Goal: Communication & Community: Answer question/provide support

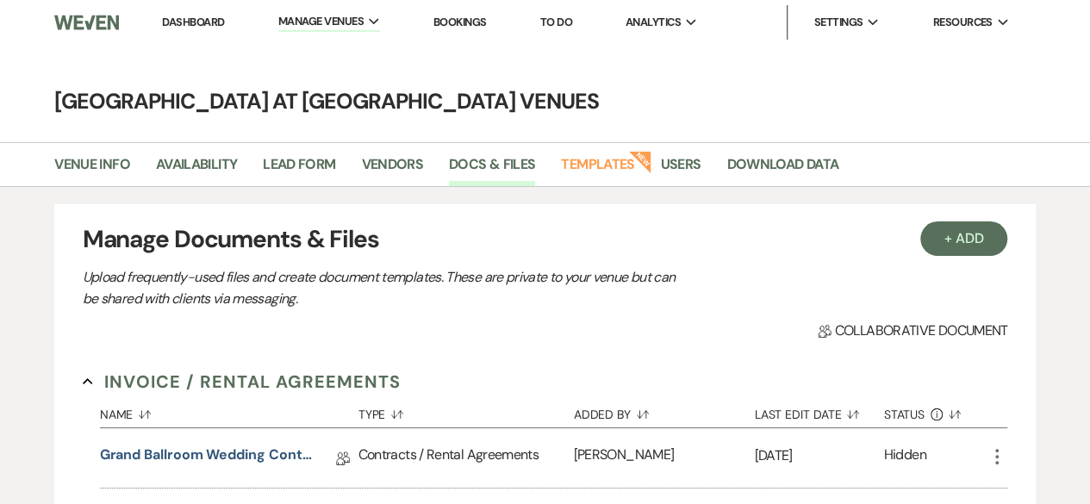
click at [171, 22] on link "Dashboard" at bounding box center [193, 22] width 62 height 15
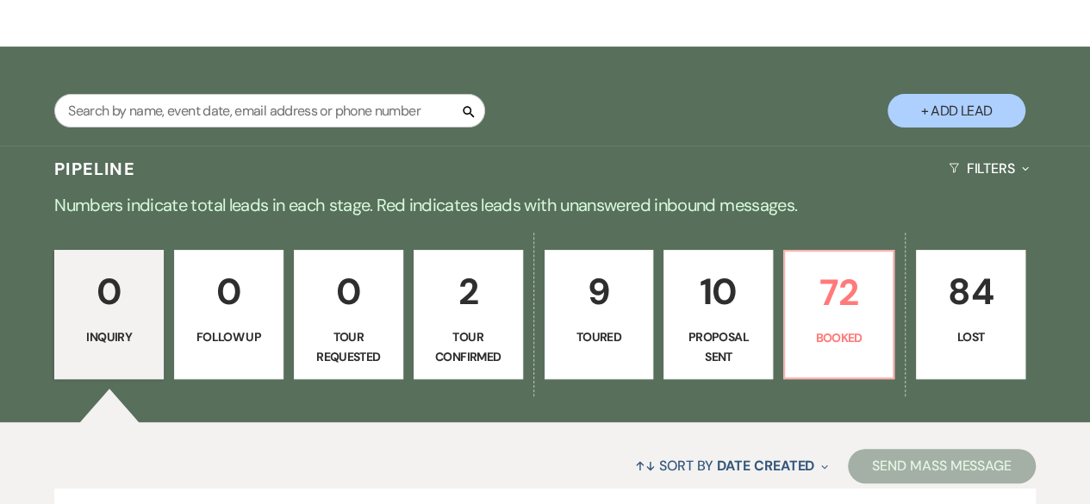
scroll to position [345, 0]
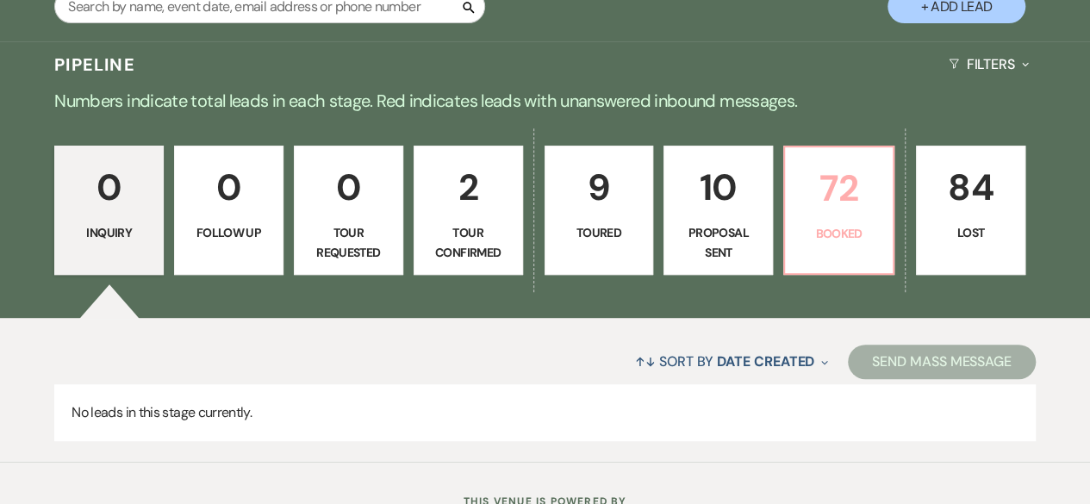
click at [857, 209] on p "72" at bounding box center [838, 188] width 87 height 58
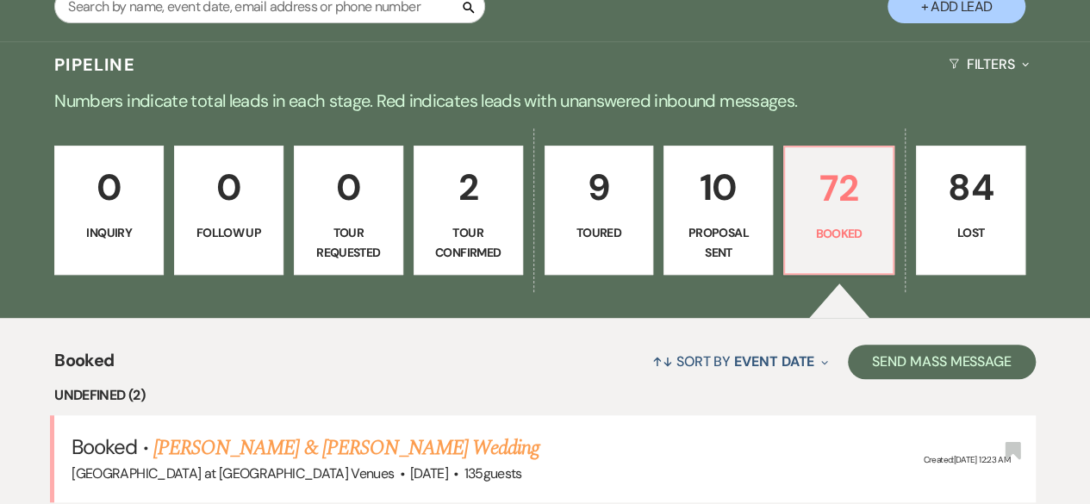
click at [349, 192] on p "0" at bounding box center [348, 188] width 87 height 58
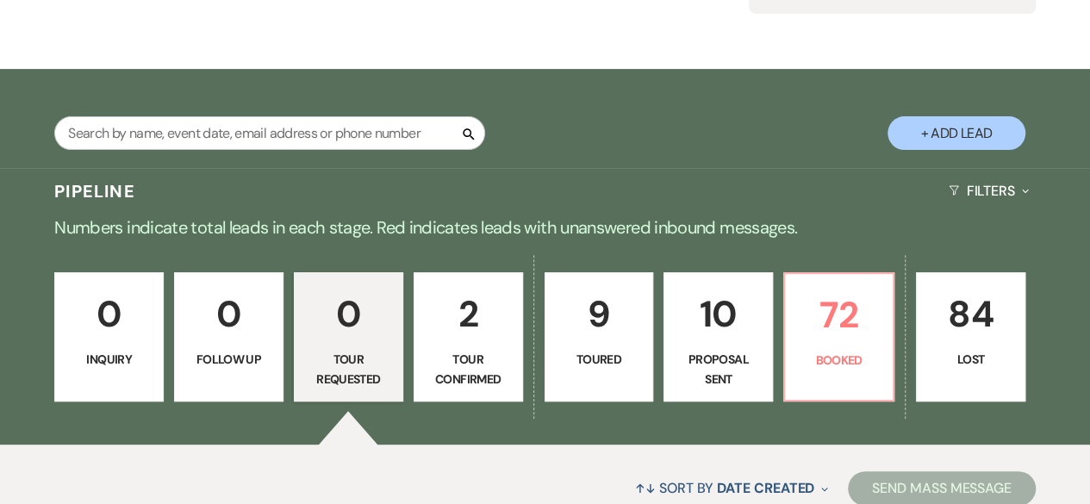
scroll to position [412, 0]
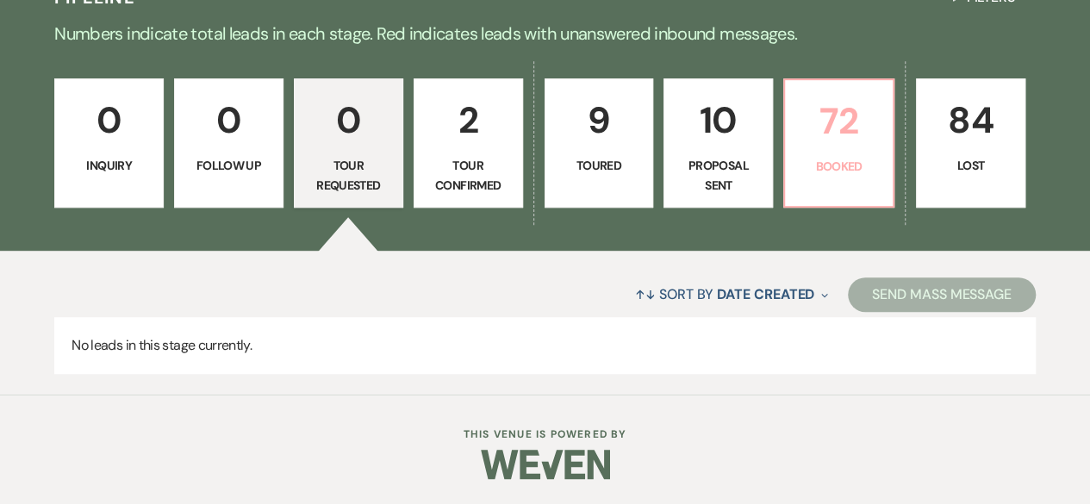
click at [842, 97] on p "72" at bounding box center [838, 121] width 87 height 58
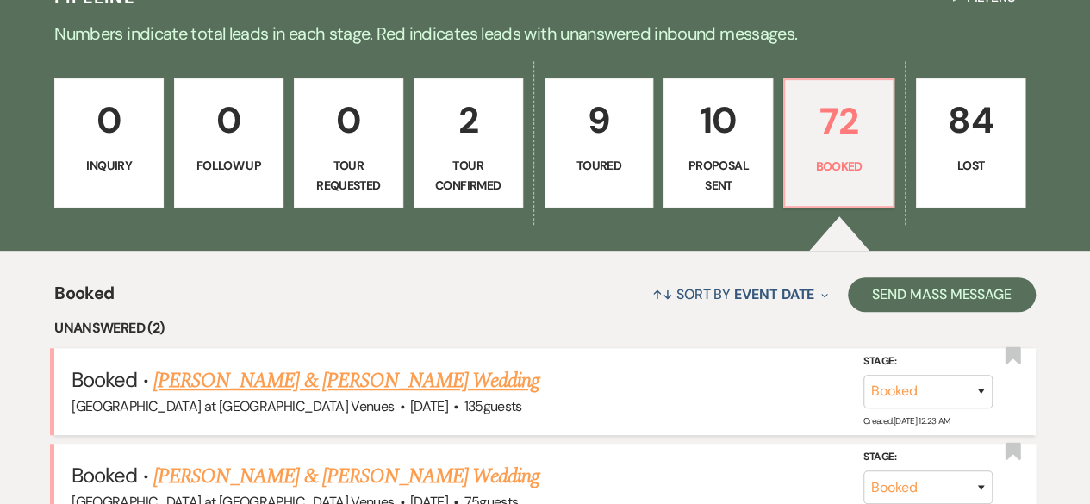
click at [233, 382] on link "[PERSON_NAME] & [PERSON_NAME] Wedding" at bounding box center [346, 380] width 386 height 31
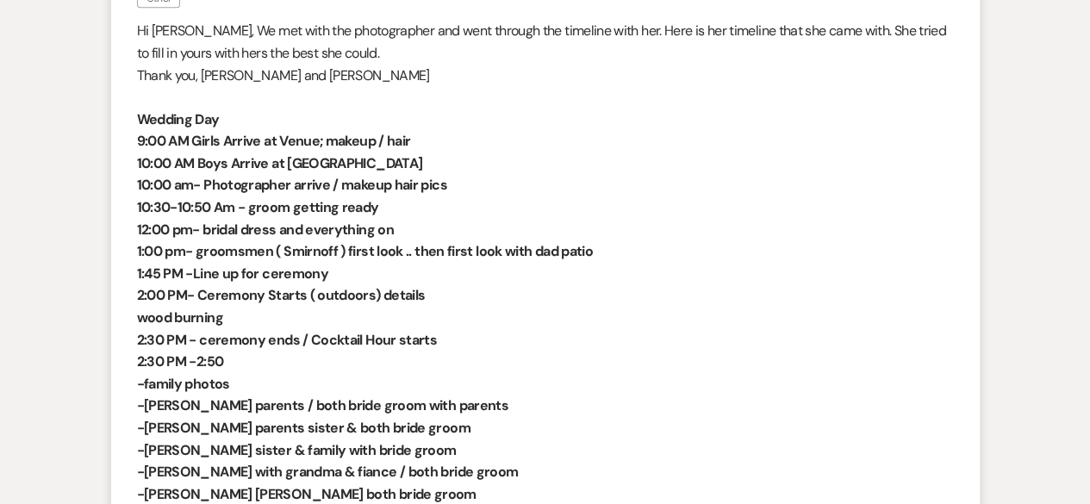
scroll to position [345, 0]
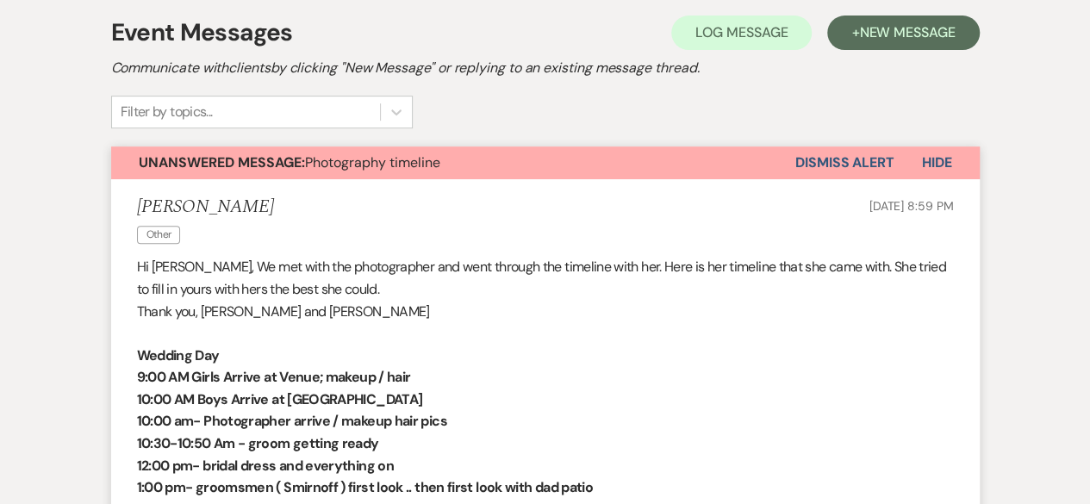
click at [838, 163] on button "Dismiss Alert" at bounding box center [844, 162] width 99 height 33
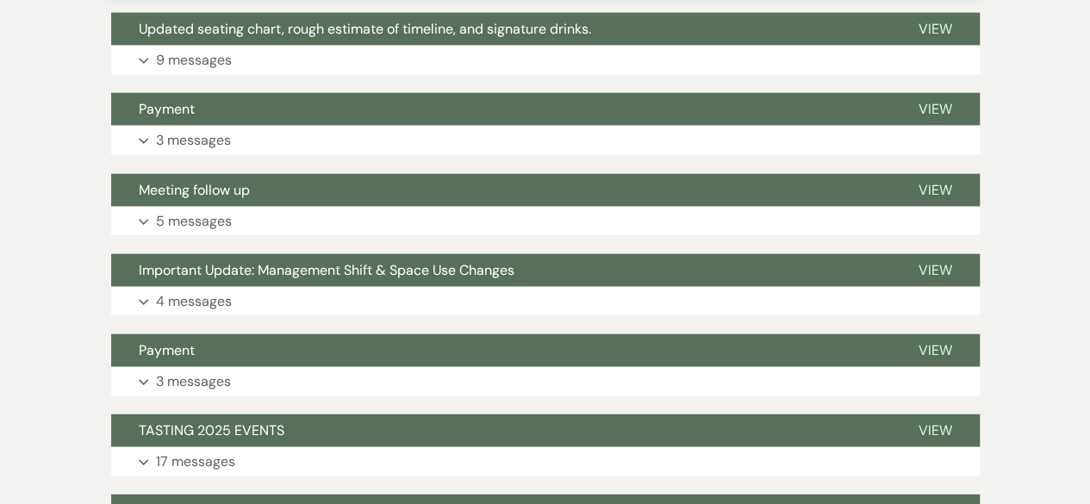
scroll to position [2068, 0]
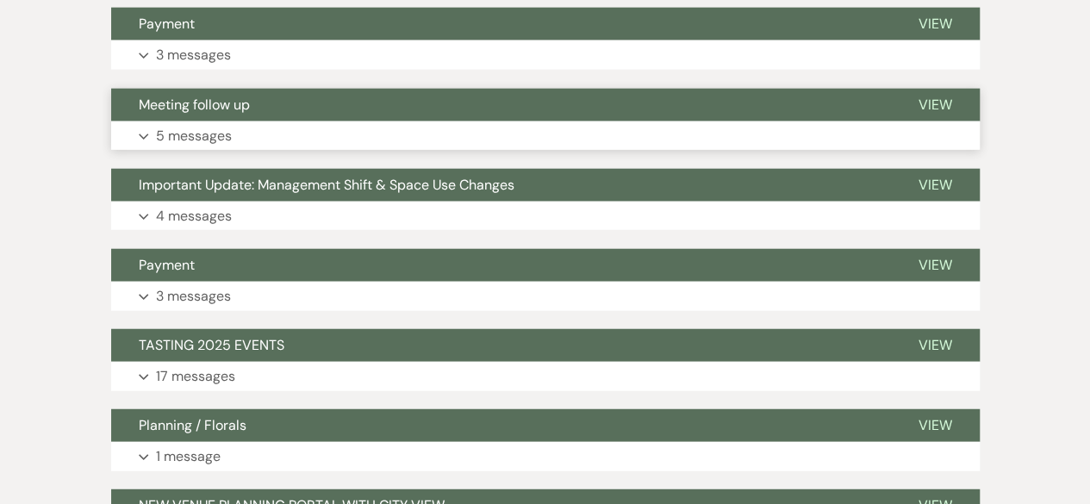
click at [195, 135] on p "5 messages" at bounding box center [194, 136] width 76 height 22
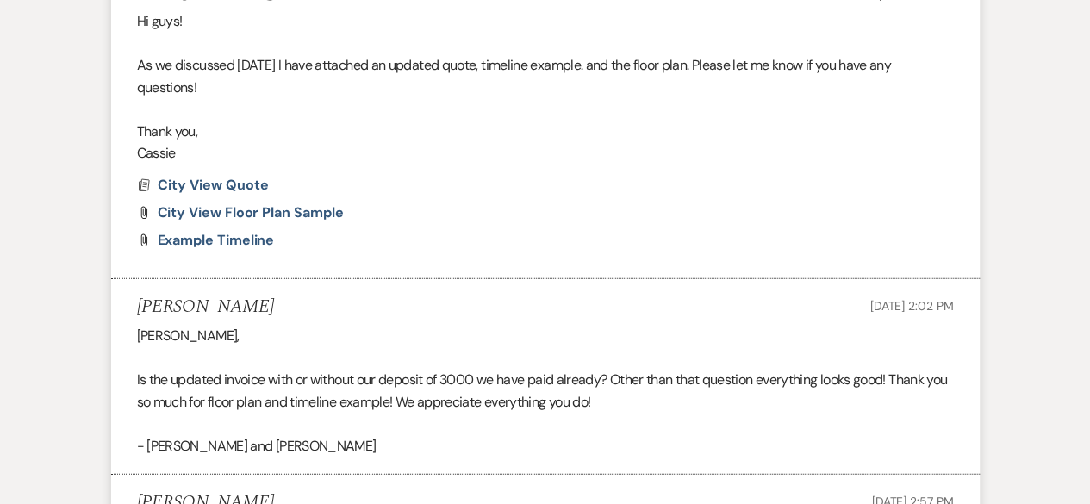
scroll to position [1810, 0]
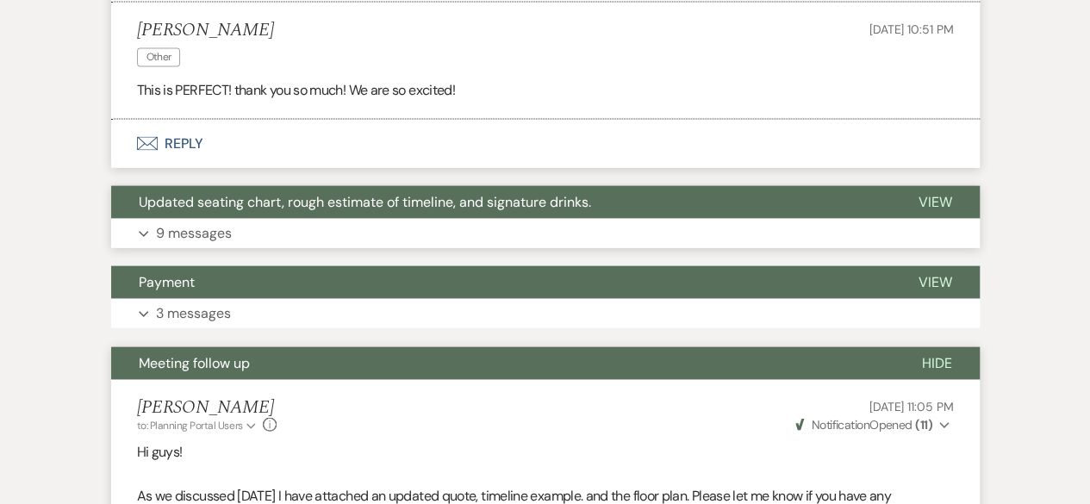
click at [176, 227] on p "9 messages" at bounding box center [194, 233] width 76 height 22
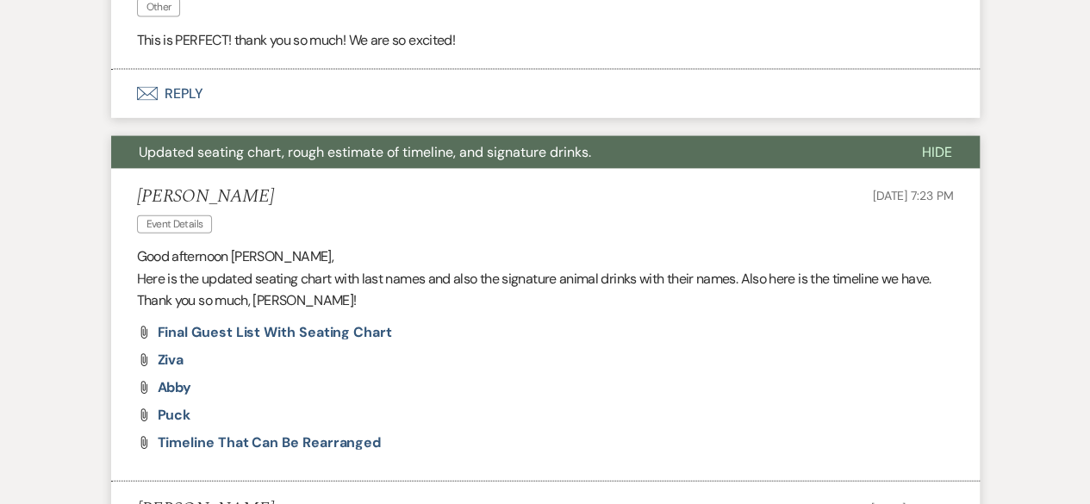
scroll to position [1723, 0]
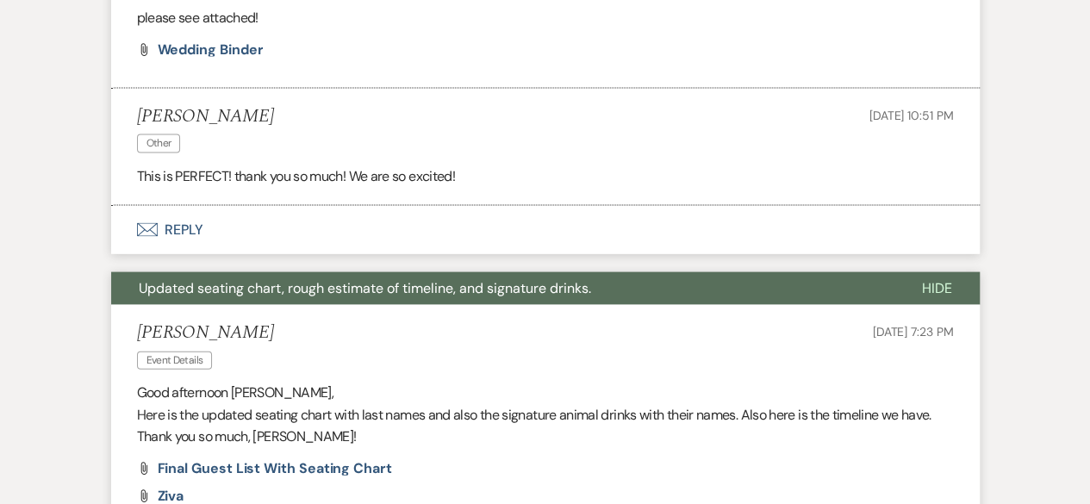
click at [938, 284] on span "Hide" at bounding box center [937, 288] width 30 height 18
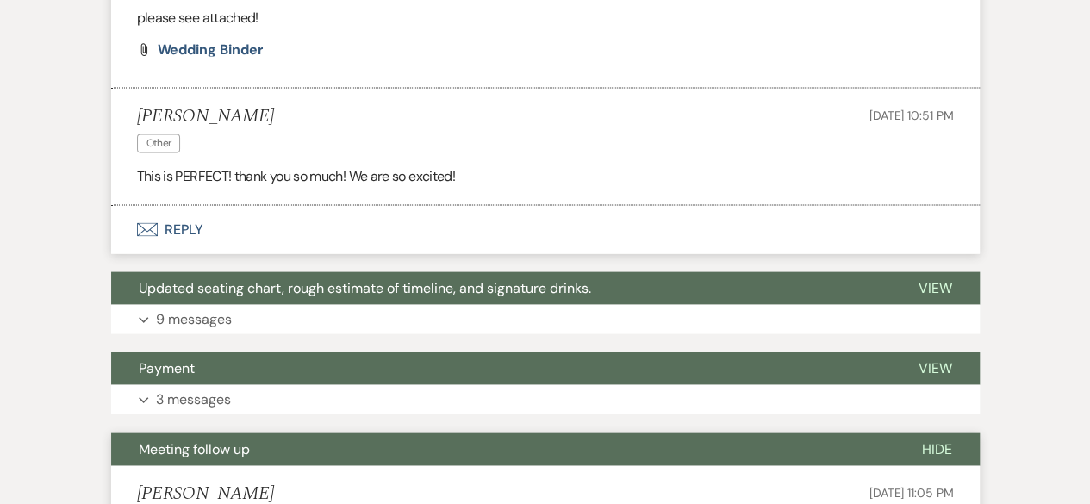
click at [181, 216] on button "Envelope Reply" at bounding box center [545, 230] width 869 height 48
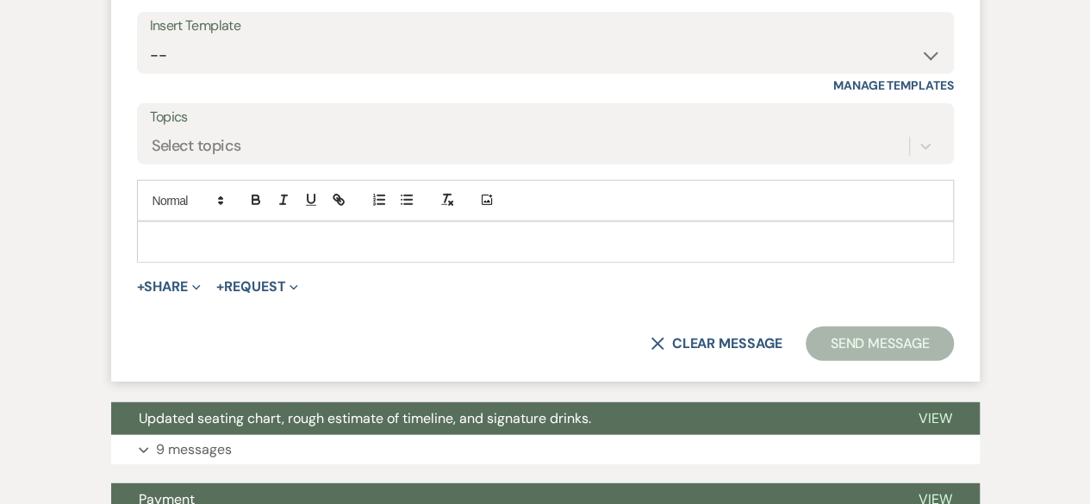
scroll to position [2197, 0]
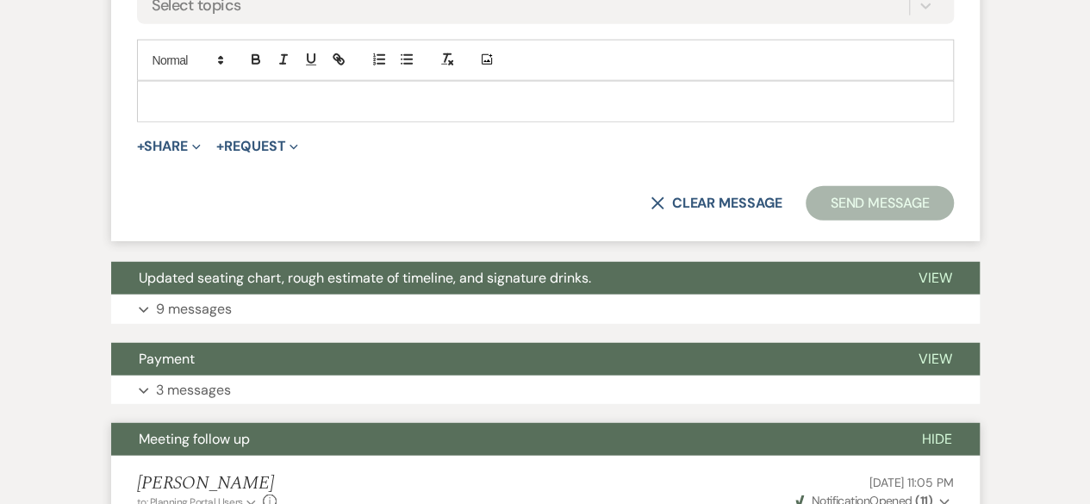
click at [206, 101] on p at bounding box center [545, 101] width 789 height 19
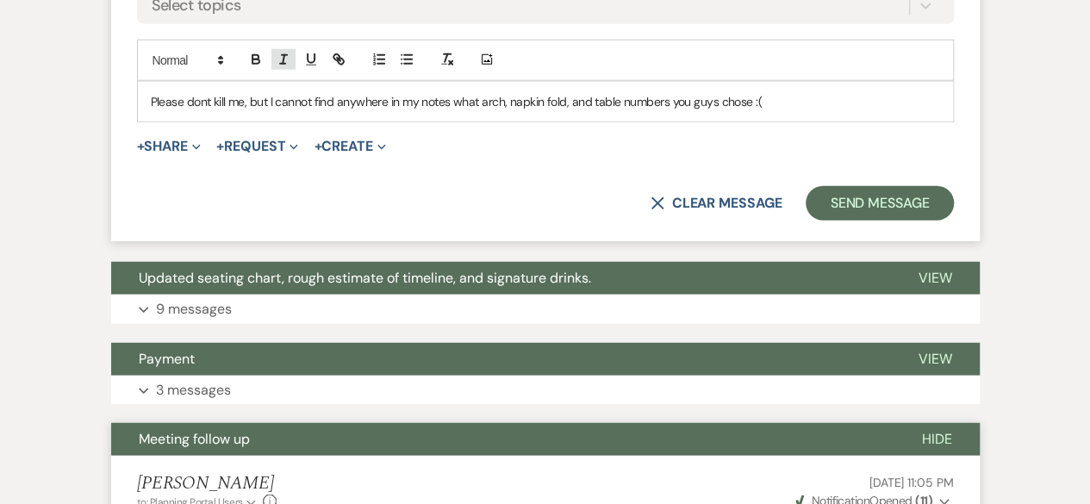
drag, startPoint x: 204, startPoint y: 96, endPoint x: 280, endPoint y: 56, distance: 85.6
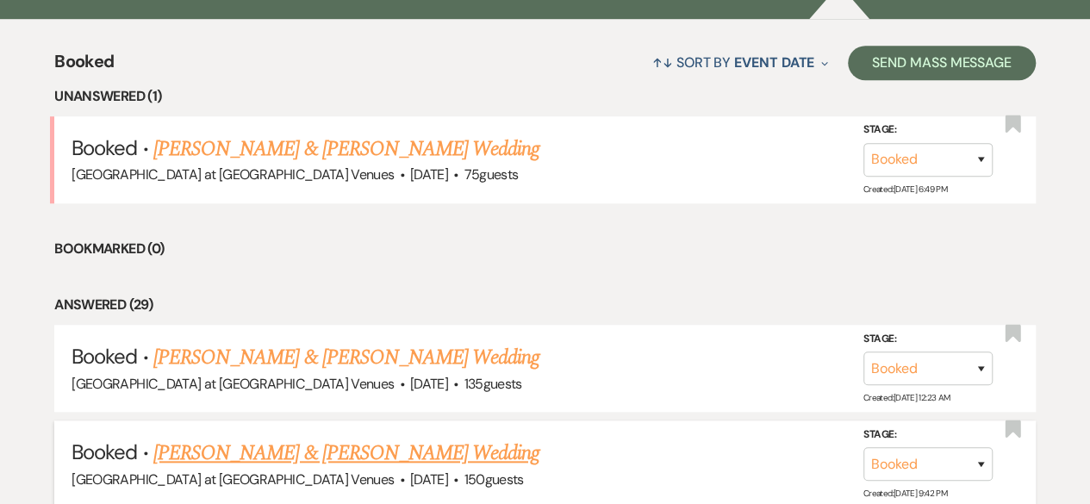
scroll to position [757, 0]
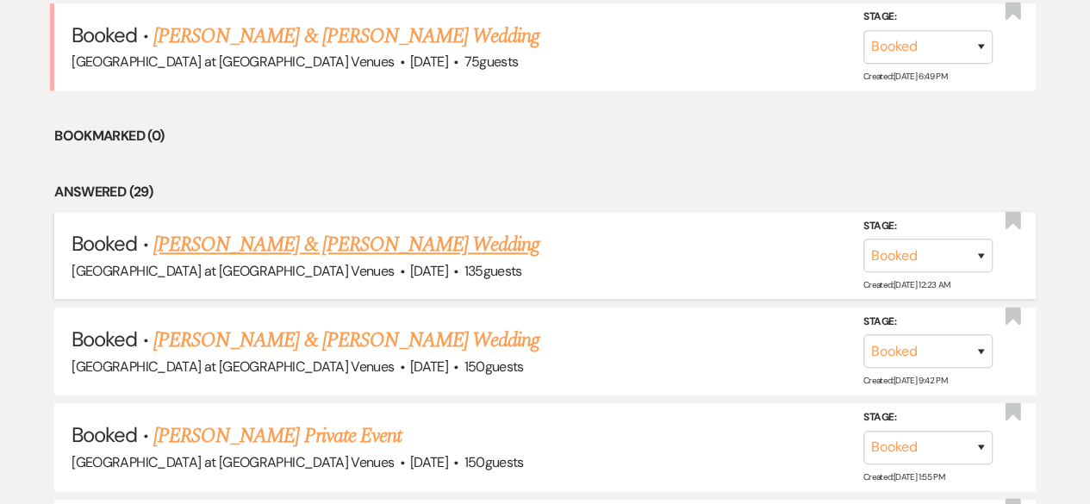
click at [339, 240] on link "[PERSON_NAME] & [PERSON_NAME] Wedding" at bounding box center [346, 244] width 386 height 31
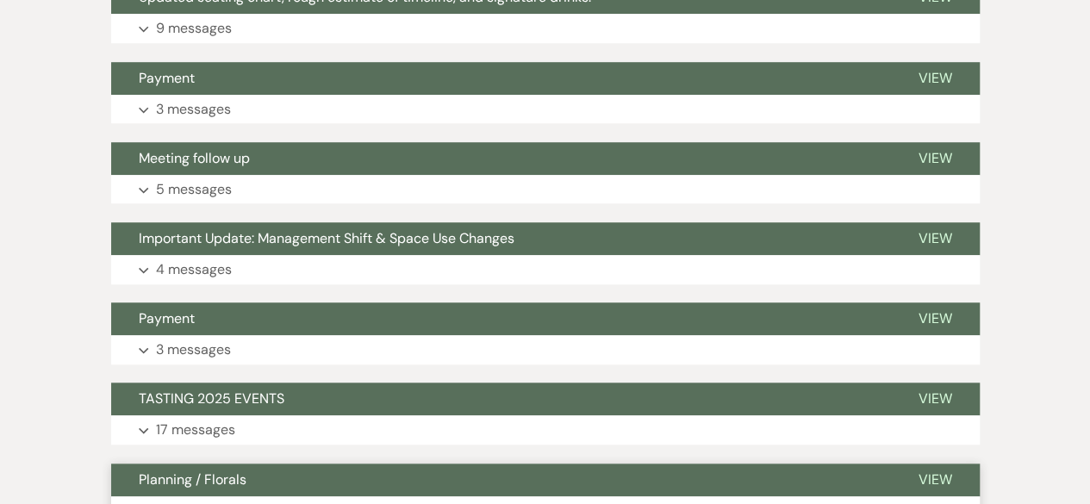
scroll to position [584, 0]
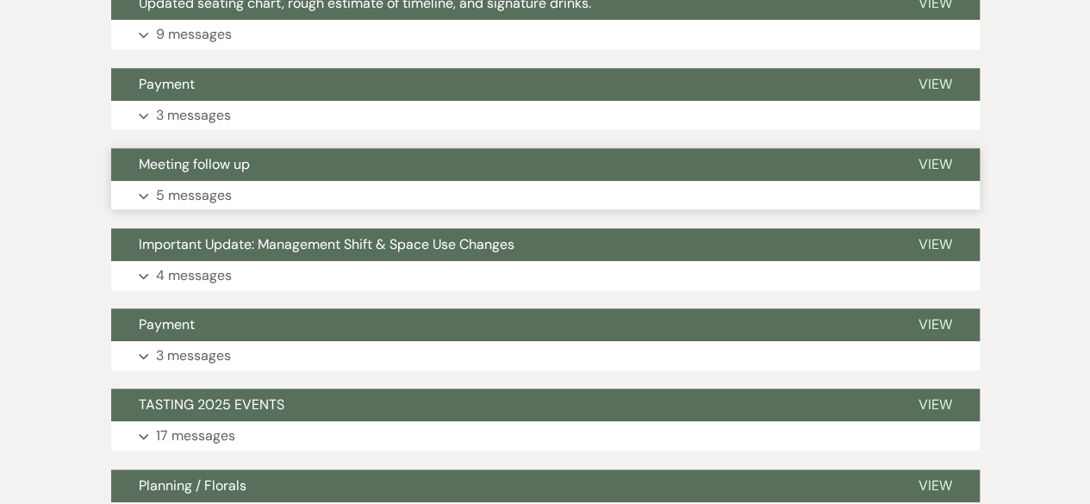
click at [202, 190] on p "5 messages" at bounding box center [194, 195] width 76 height 22
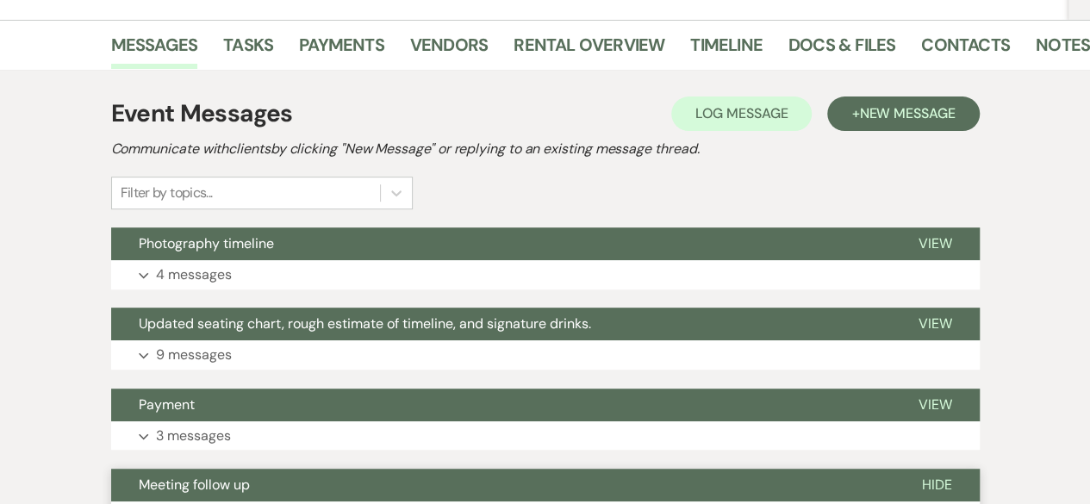
scroll to position [431, 0]
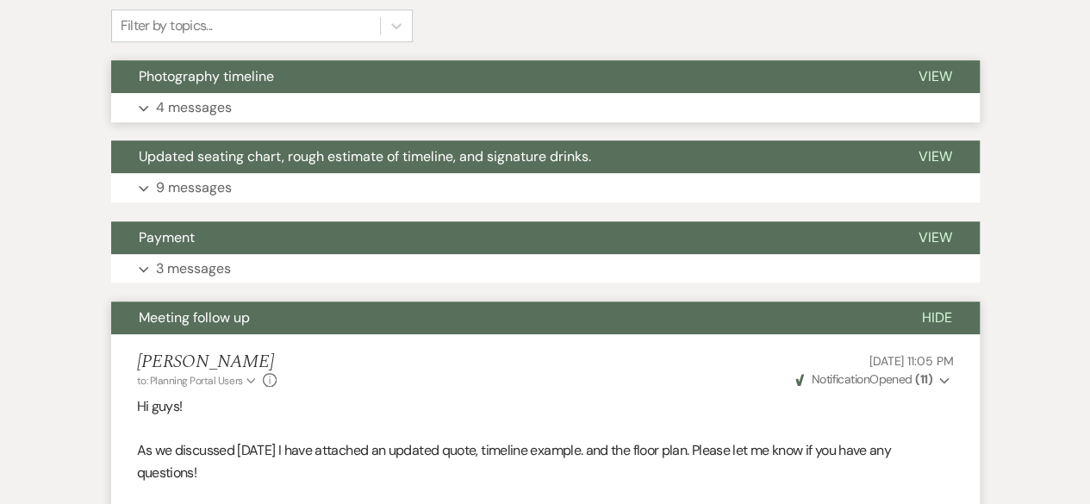
click at [203, 106] on p "4 messages" at bounding box center [194, 108] width 76 height 22
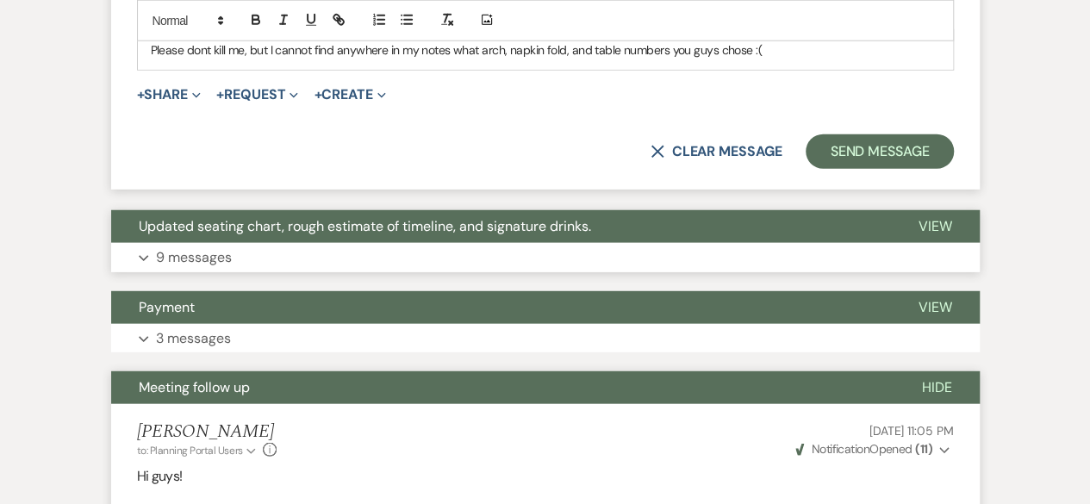
scroll to position [1991, 0]
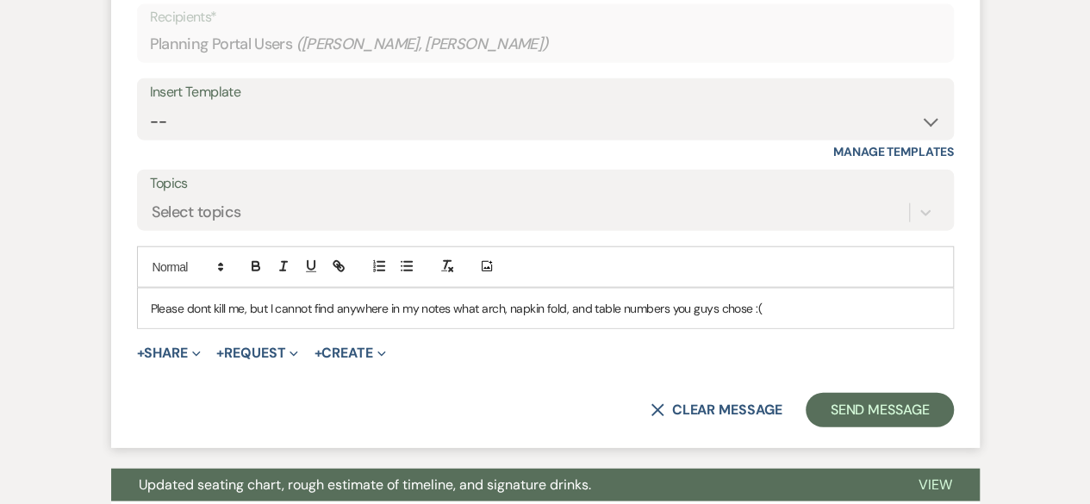
click at [805, 301] on p "Please dont kill me, but I cannot find anywhere in my notes what arch, napkin f…" at bounding box center [545, 308] width 789 height 19
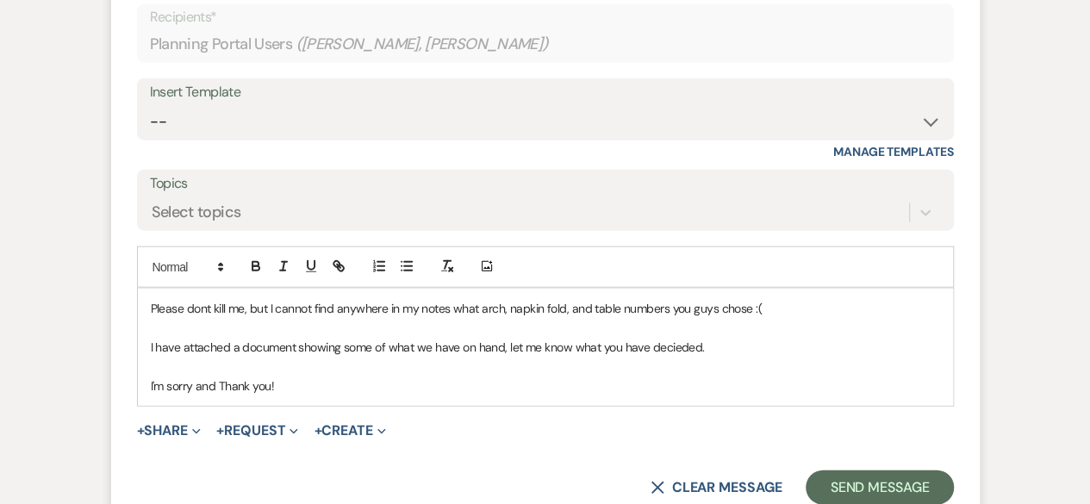
click at [677, 352] on p "I have attached a document showing some of what we have on hand, let me know wh…" at bounding box center [545, 347] width 789 height 19
click at [179, 425] on button "+ Share Expand" at bounding box center [169, 431] width 65 height 14
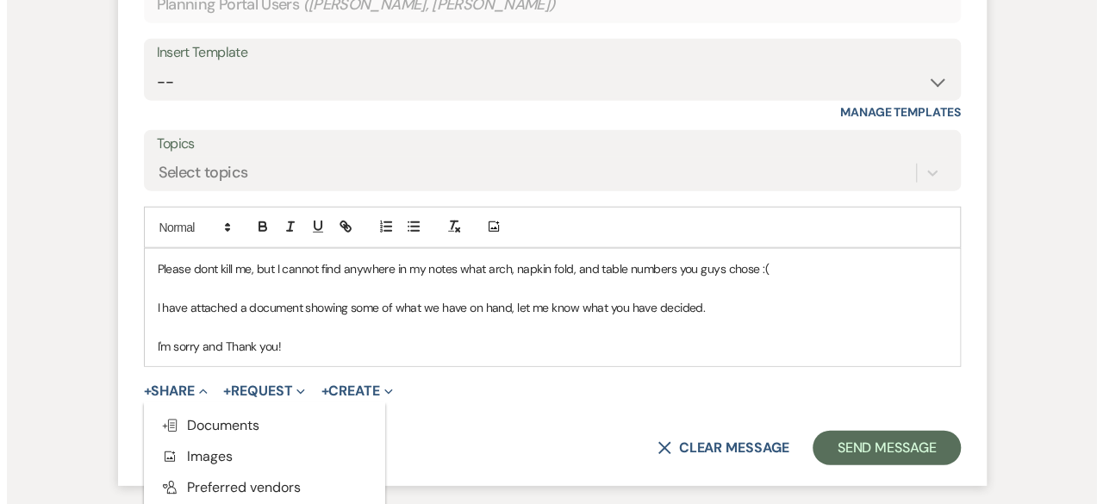
scroll to position [2249, 0]
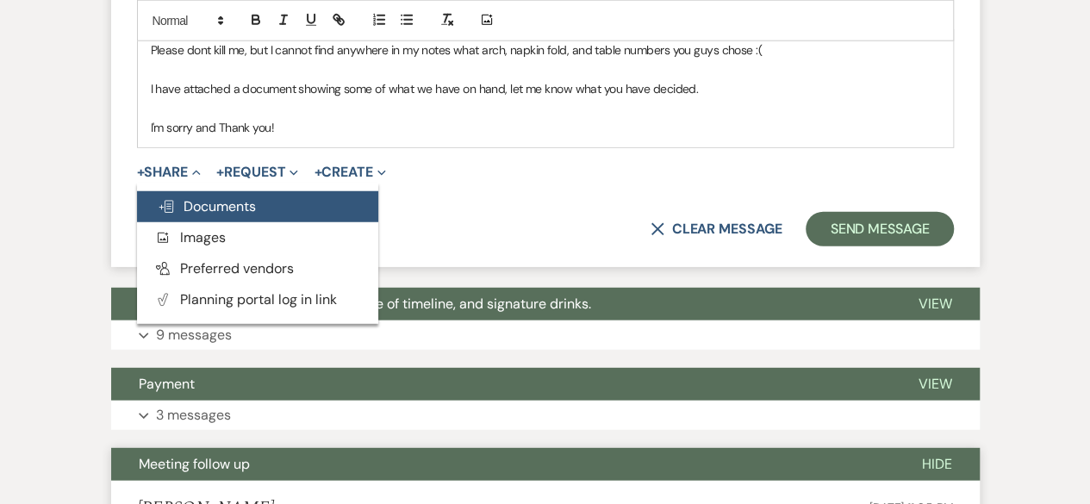
click at [228, 197] on span "Doc Upload Documents" at bounding box center [207, 206] width 98 height 18
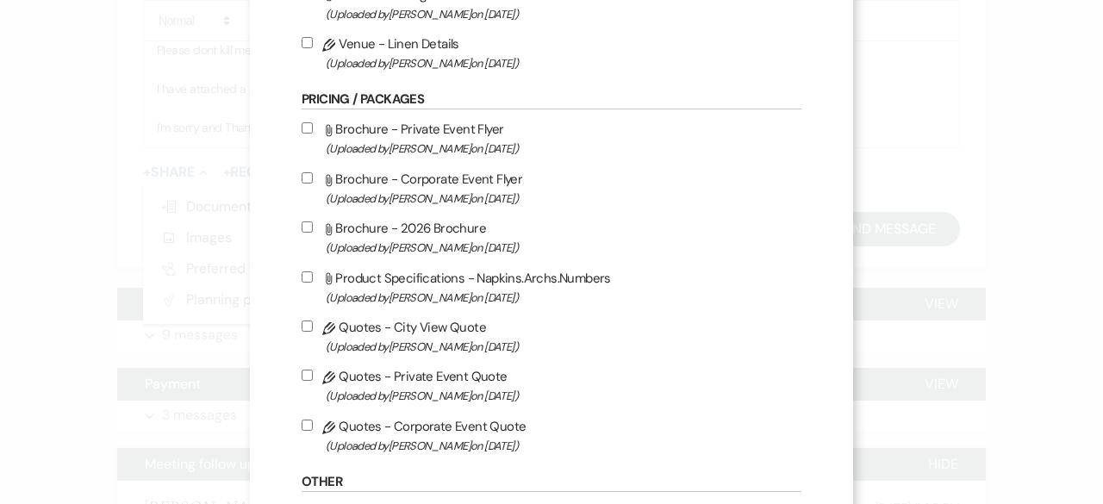
scroll to position [776, 0]
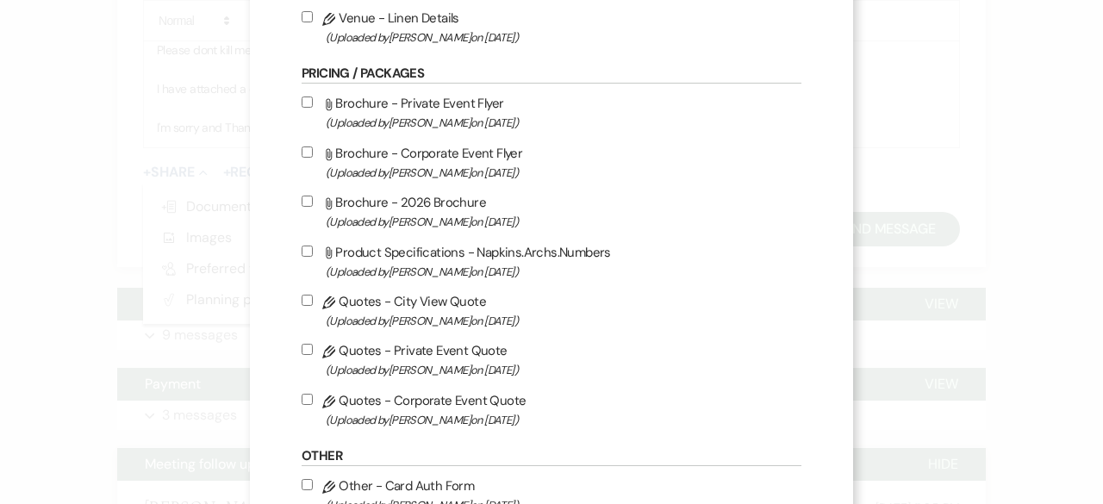
click at [302, 249] on input "Attach File Product Specifications - Napkins.Archs.Numbers (Uploaded by Cassie …" at bounding box center [307, 251] width 11 height 11
checkbox input "true"
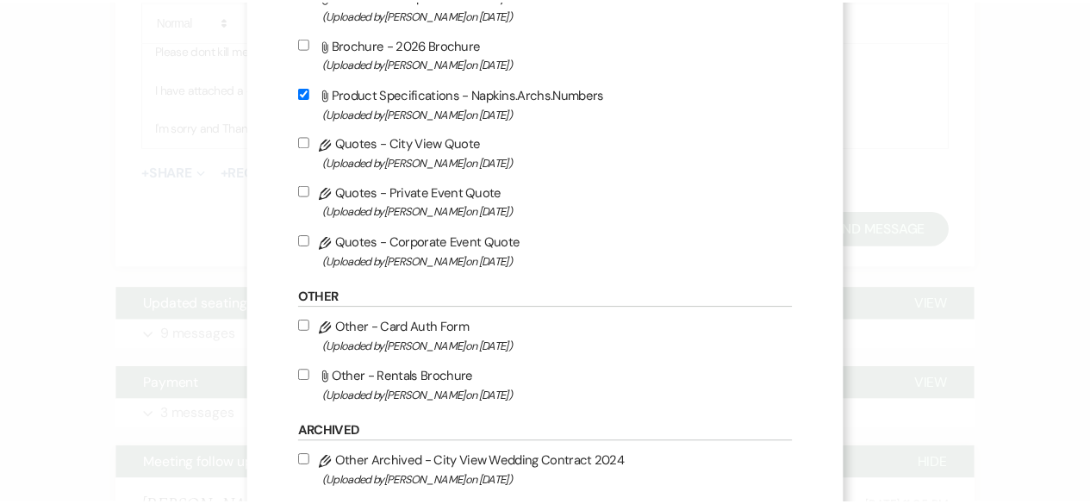
scroll to position [1023, 0]
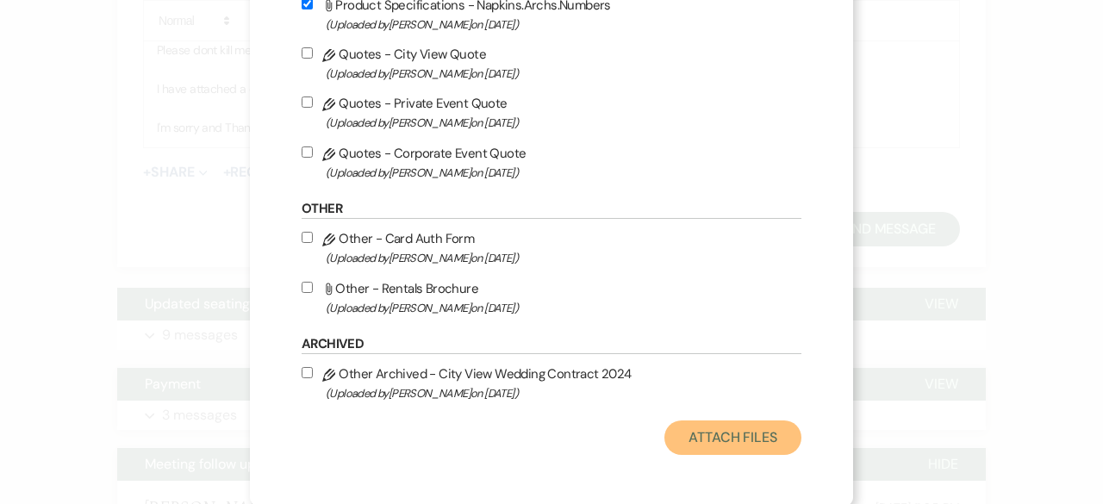
click at [731, 439] on button "Attach Files" at bounding box center [732, 438] width 137 height 34
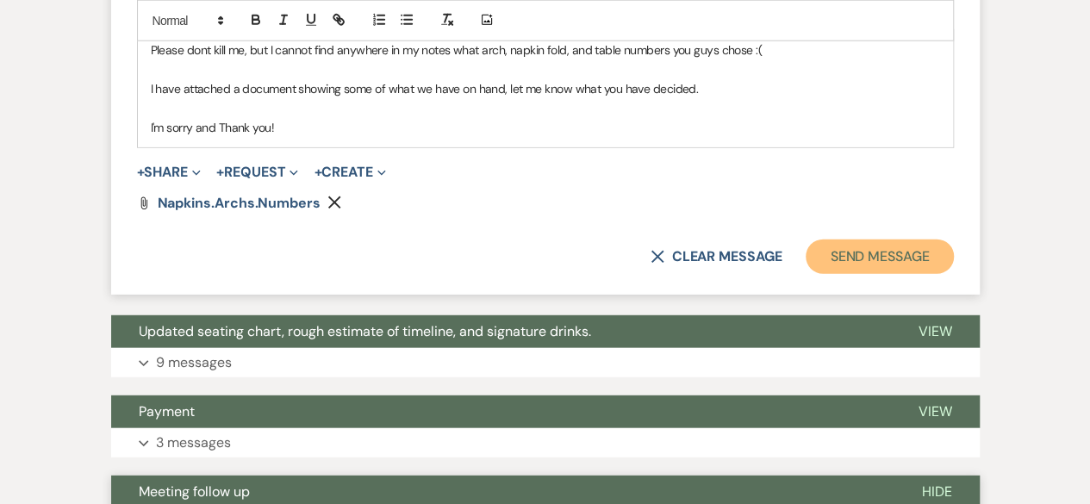
click at [862, 256] on button "Send Message" at bounding box center [879, 257] width 147 height 34
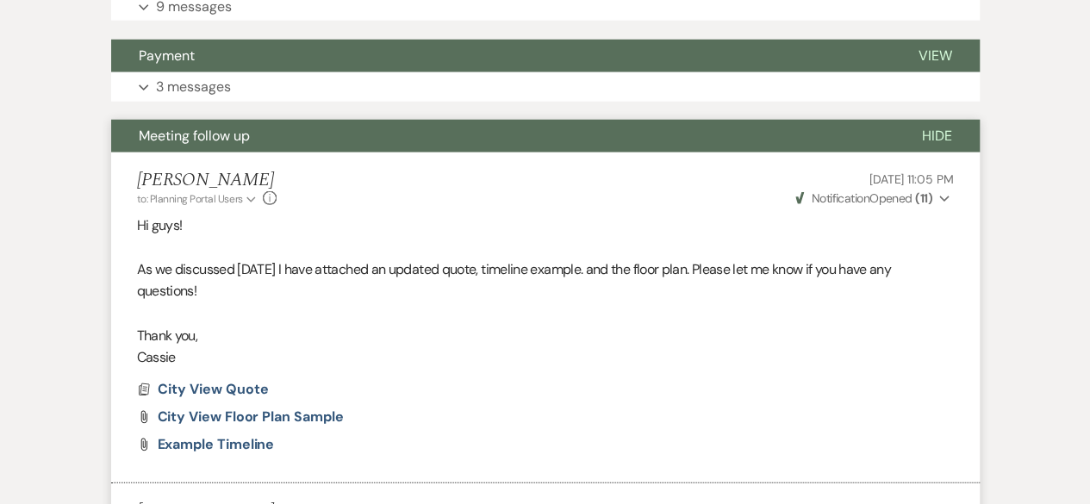
scroll to position [1984, 0]
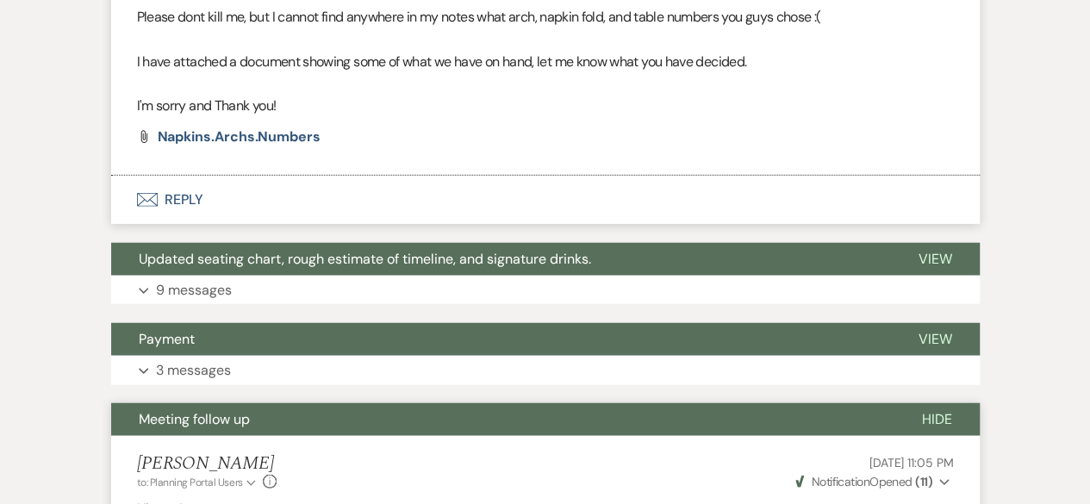
click at [938, 416] on span "Hide" at bounding box center [937, 419] width 30 height 18
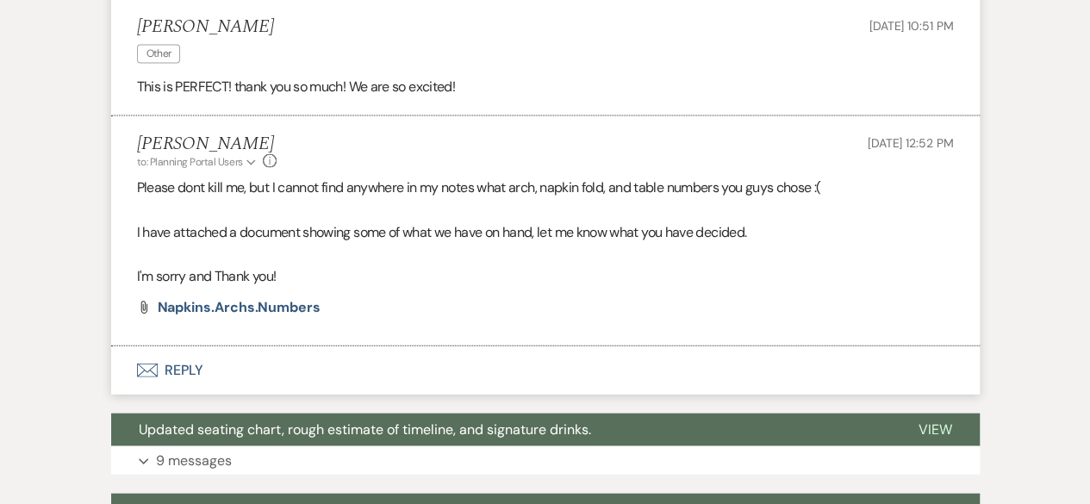
scroll to position [1639, 0]
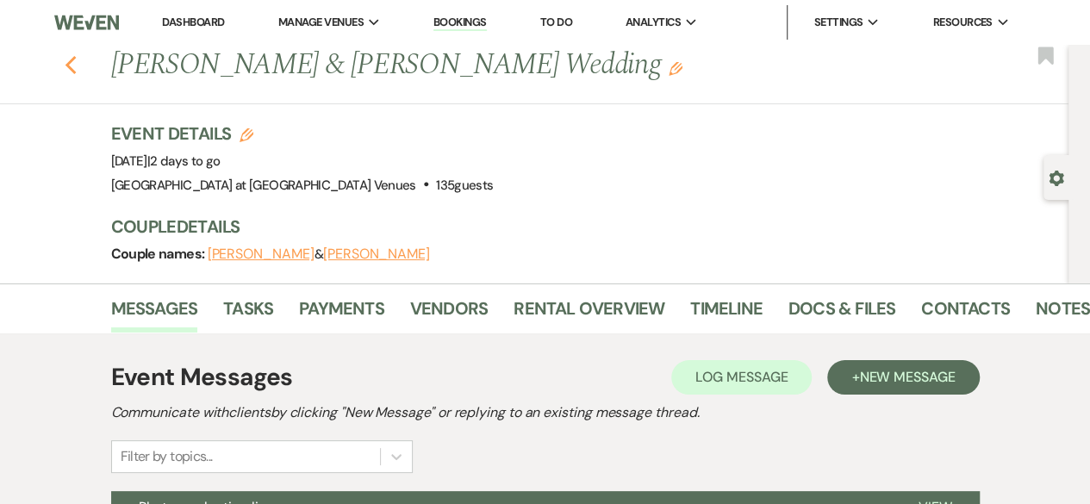
click at [77, 75] on icon "Previous" at bounding box center [71, 65] width 13 height 21
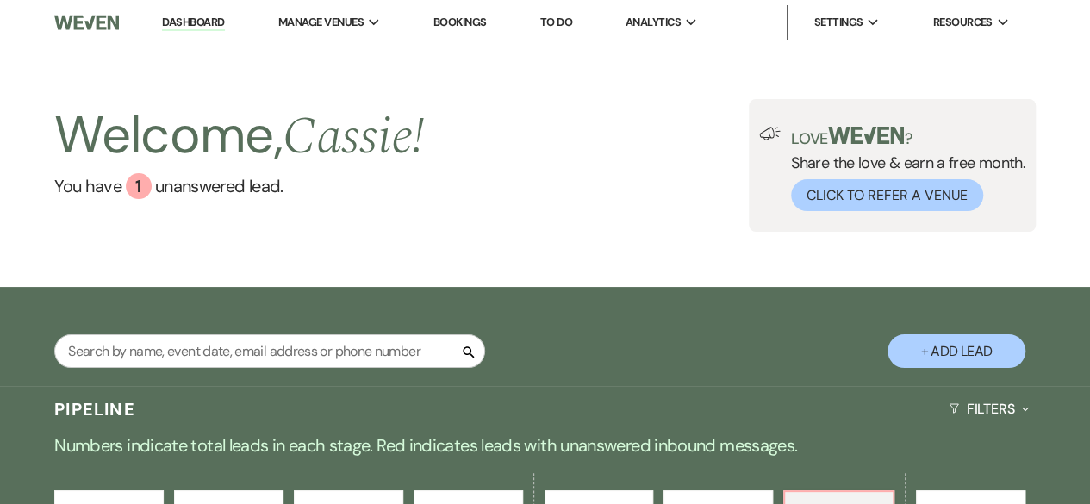
scroll to position [517, 0]
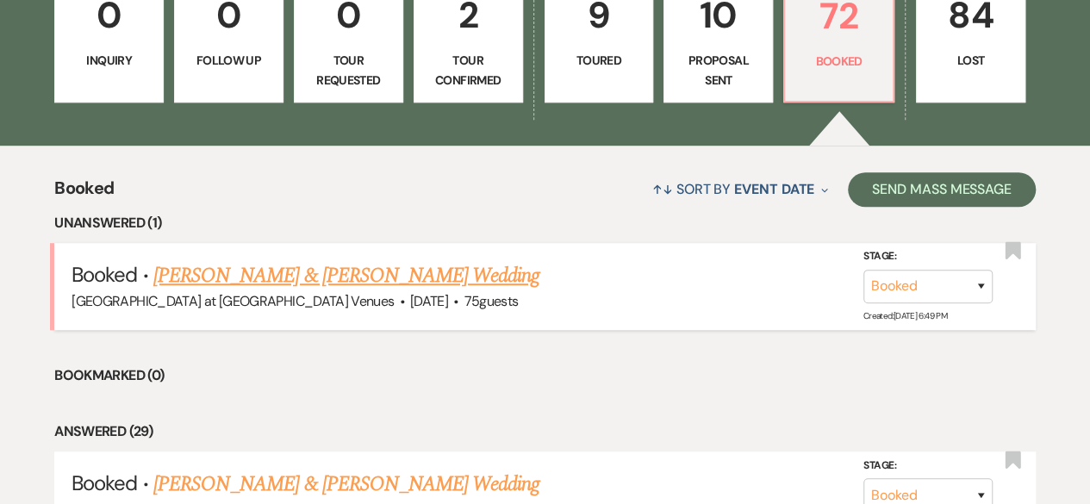
click at [316, 275] on link "[PERSON_NAME] & [PERSON_NAME] Wedding" at bounding box center [346, 275] width 386 height 31
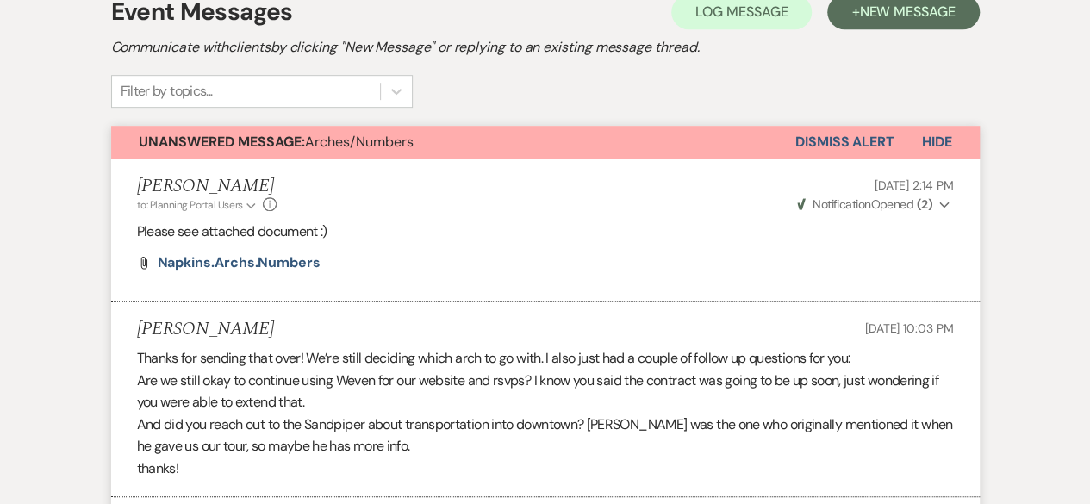
scroll to position [345, 0]
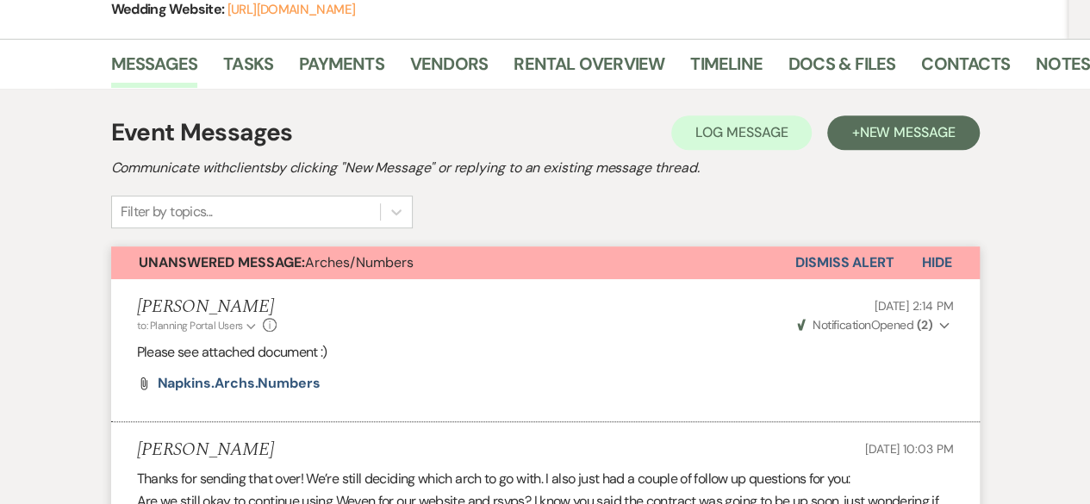
click at [939, 268] on span "Hide" at bounding box center [937, 262] width 30 height 18
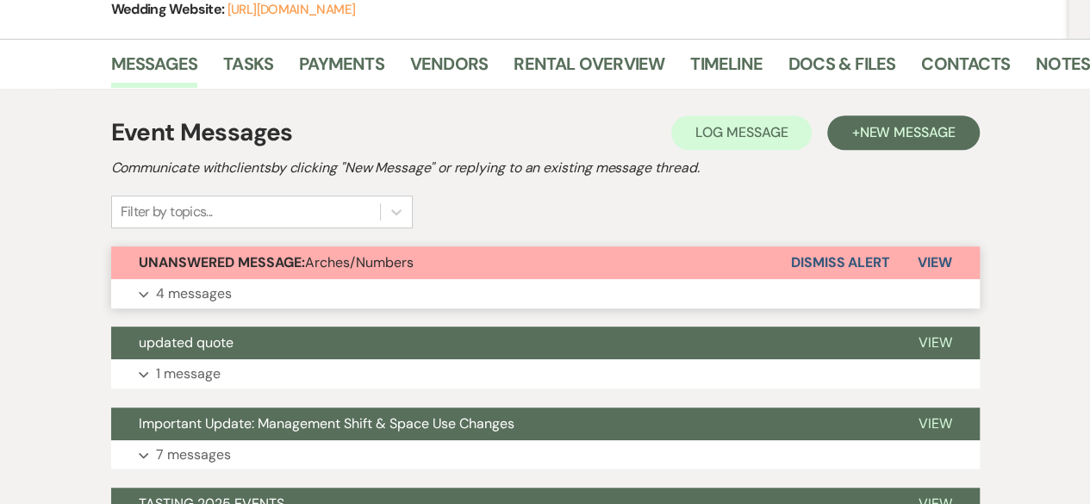
click at [838, 261] on button "Dismiss Alert" at bounding box center [840, 262] width 99 height 33
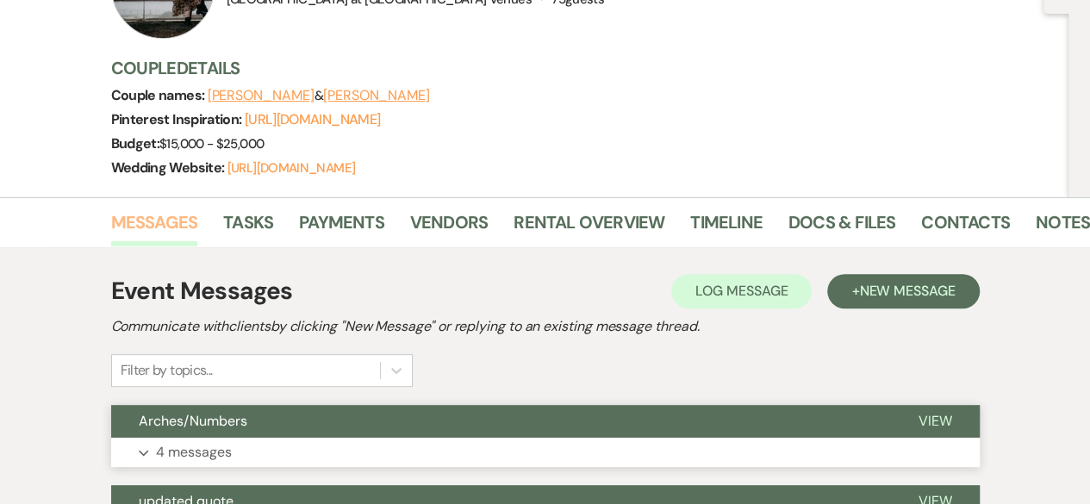
scroll to position [0, 0]
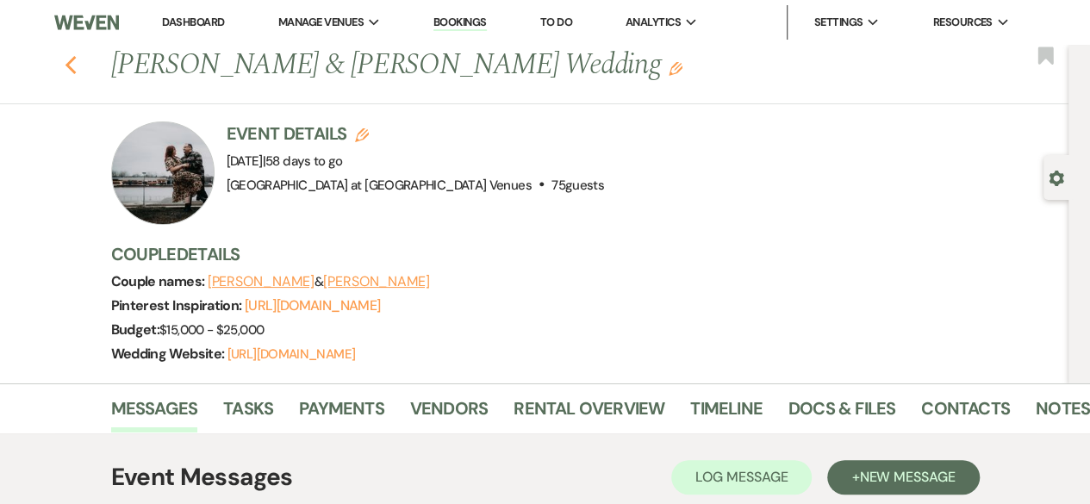
click at [78, 55] on icon "Previous" at bounding box center [71, 65] width 13 height 21
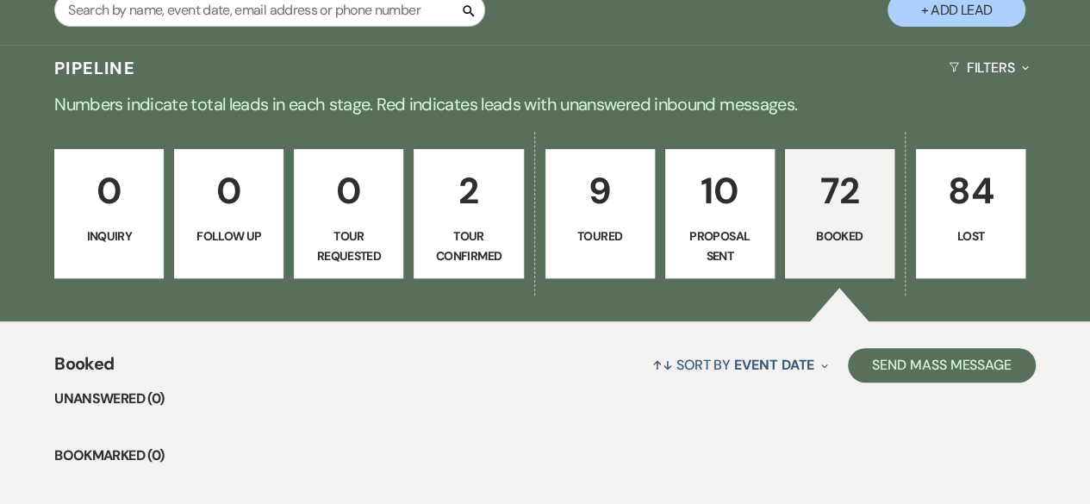
scroll to position [345, 0]
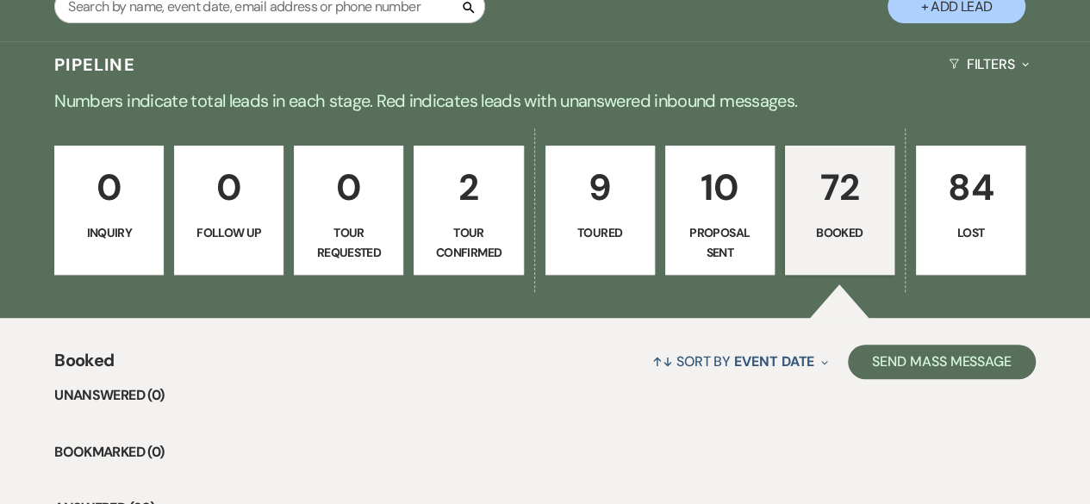
click at [487, 218] on link "2 Tour Confirmed" at bounding box center [468, 210] width 109 height 129
select select "4"
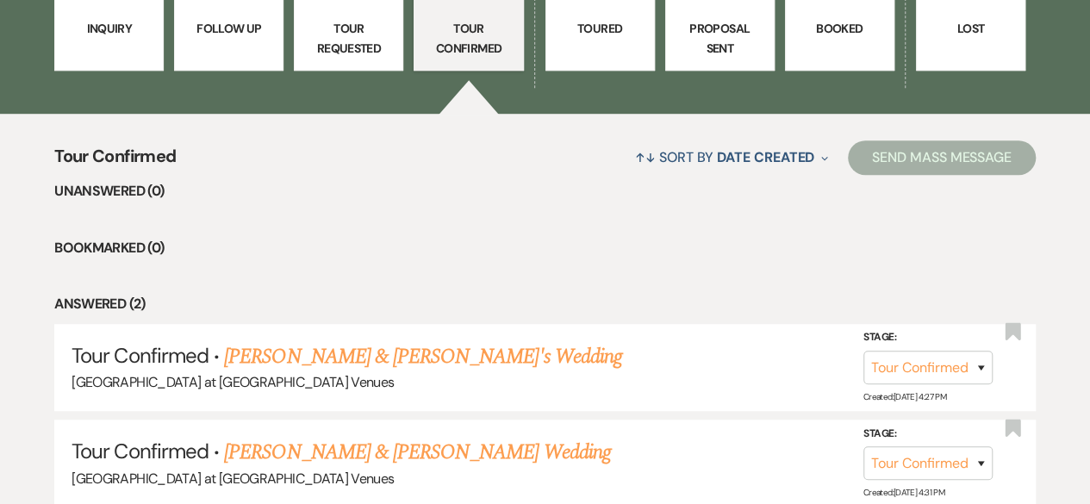
scroll to position [345, 0]
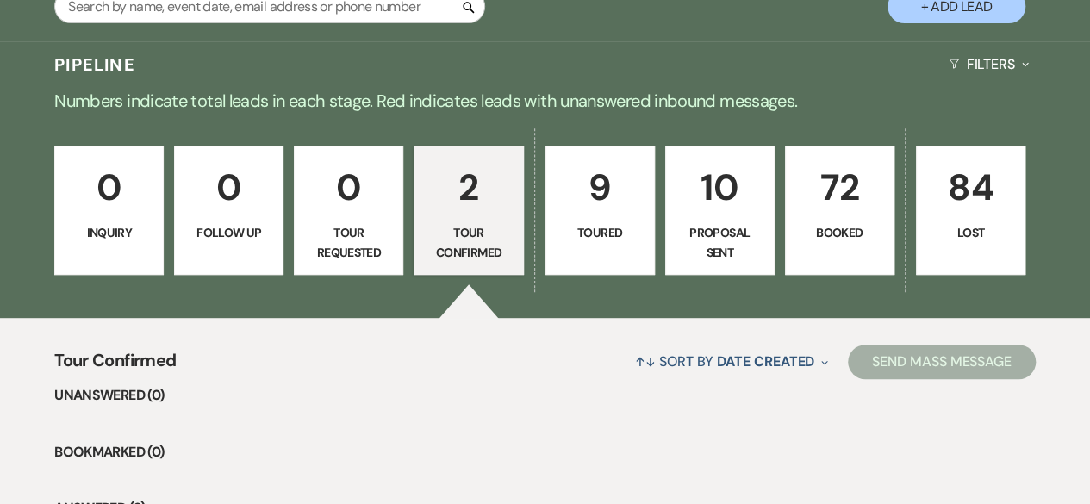
click at [612, 224] on p "Toured" at bounding box center [600, 232] width 87 height 19
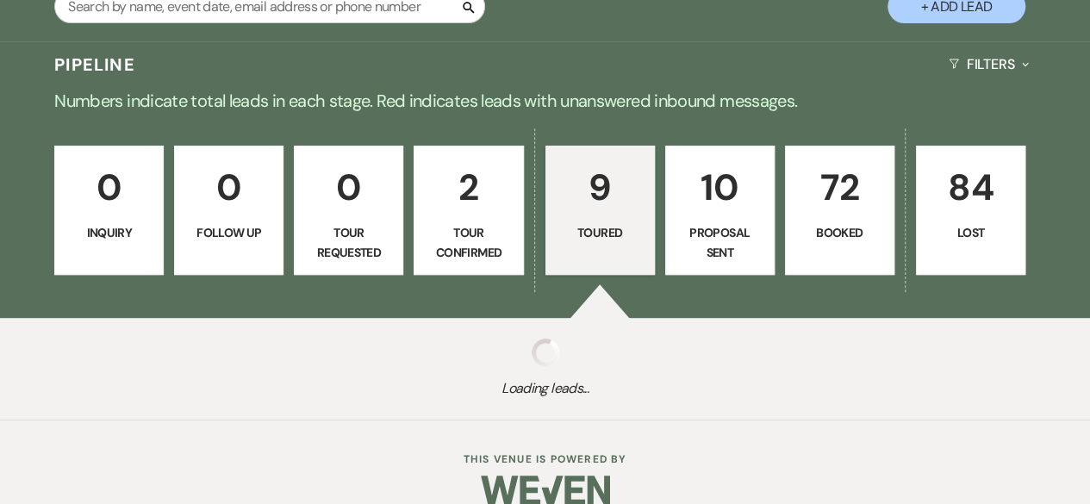
select select "5"
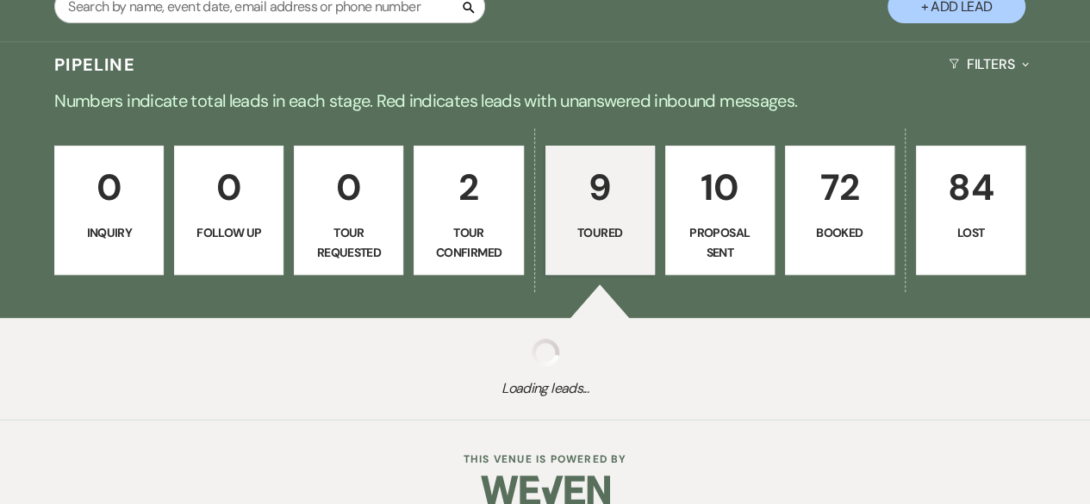
select select "5"
